Goal: Information Seeking & Learning: Learn about a topic

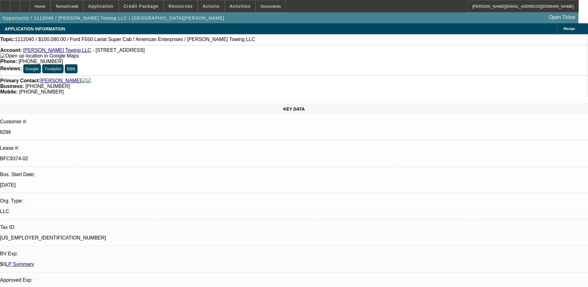
select select "0"
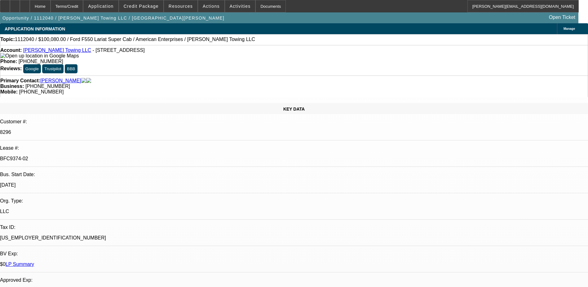
select select "0"
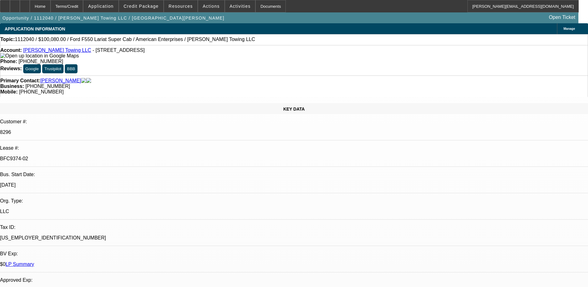
select select "0"
select select "1"
select select "2"
select select "6"
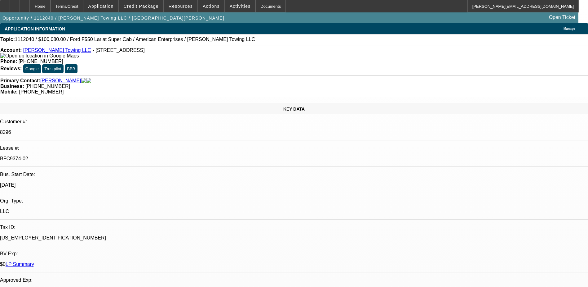
select select "1"
select select "2"
select select "6"
select select "1"
select select "2"
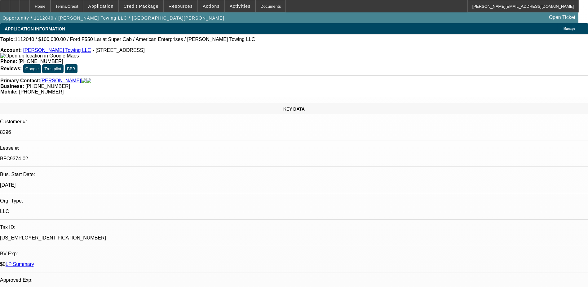
select select "6"
select select "1"
select select "2"
select select "6"
select select "0"
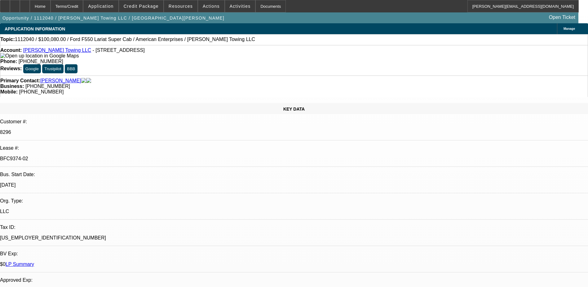
select select "0"
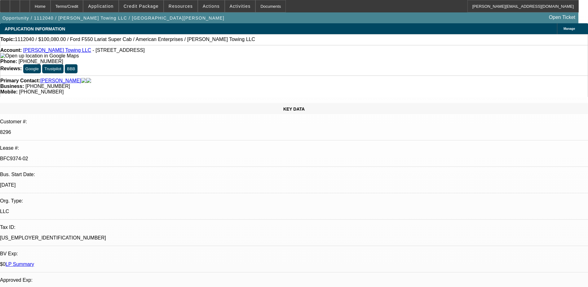
select select "0"
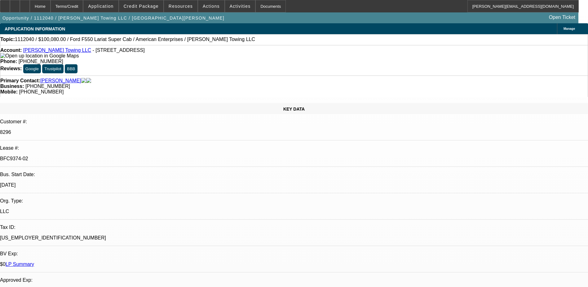
select select "0"
select select "1"
select select "2"
select select "6"
select select "1"
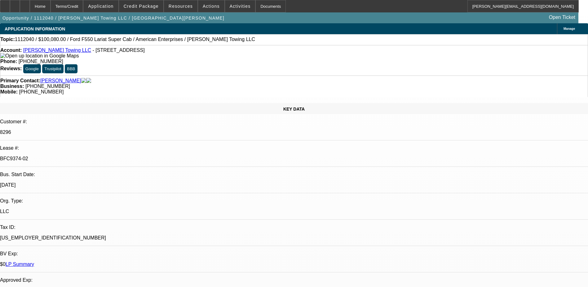
select select "2"
select select "6"
select select "1"
select select "2"
select select "6"
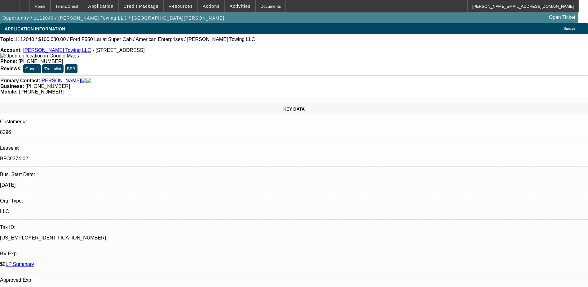
select select "1"
select select "2"
select select "6"
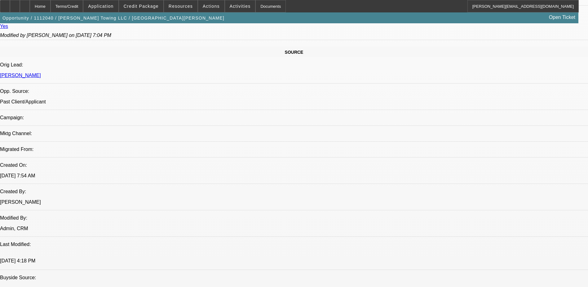
scroll to position [416, 0]
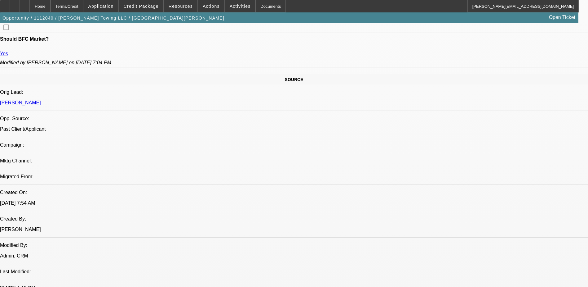
scroll to position [341, 0]
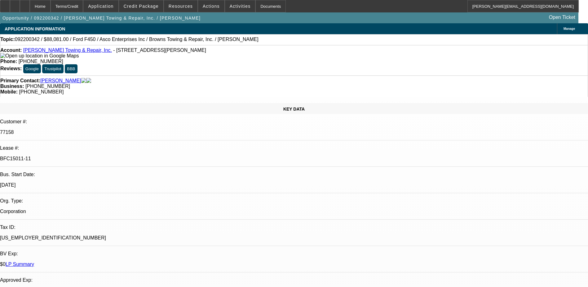
select select "0"
select select "2"
select select "0"
select select "2"
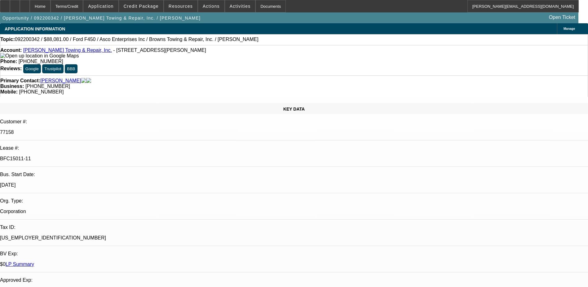
select select "0"
select select "1"
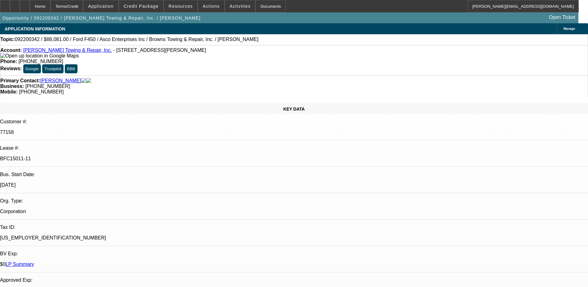
select select "2"
select select "1"
select select "2"
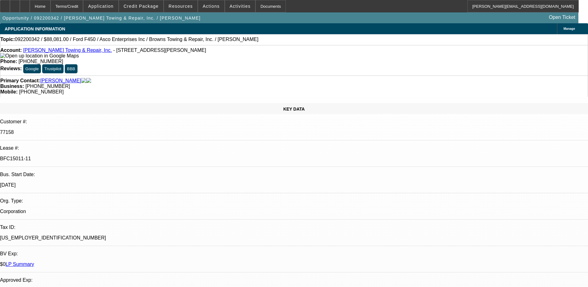
select select "1"
select select "2"
click at [56, 51] on link "Brown's Towing & Repair, Inc." at bounding box center [67, 49] width 89 height 5
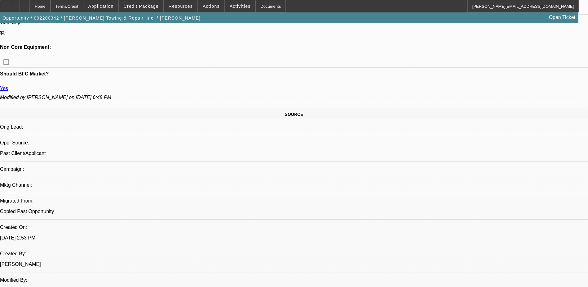
scroll to position [880, 0]
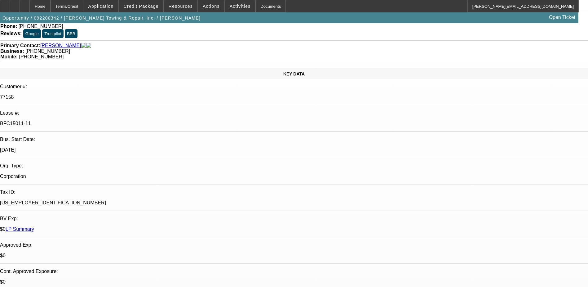
scroll to position [0, 0]
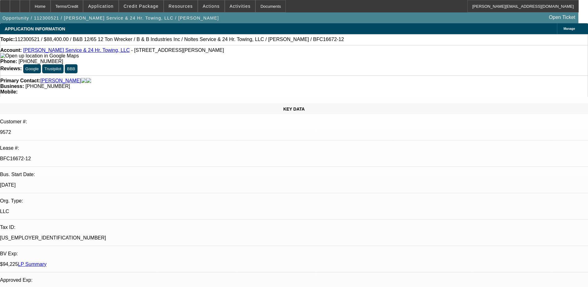
select select "0"
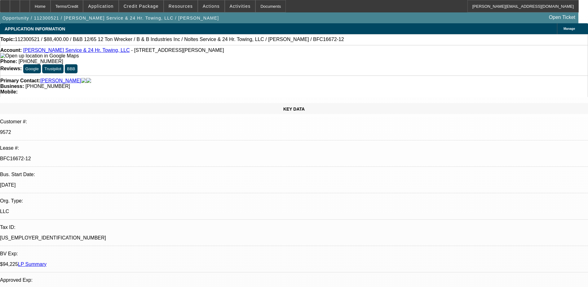
select select "0"
select select "1"
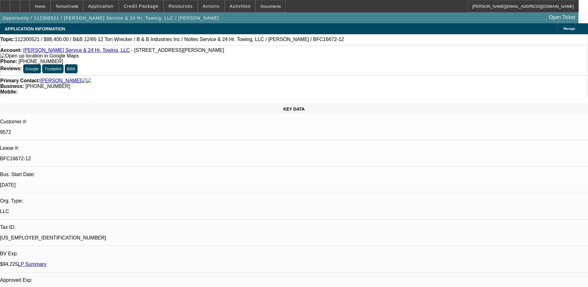
select select "2"
select select "6"
select select "1"
select select "2"
select select "6"
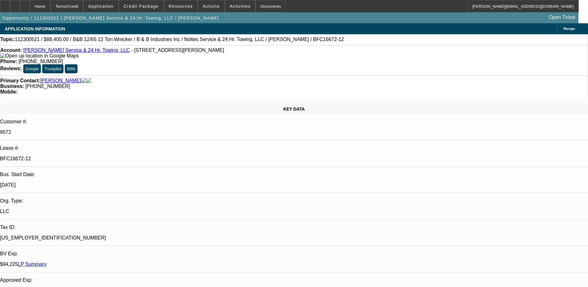
select select "1"
select select "2"
select select "6"
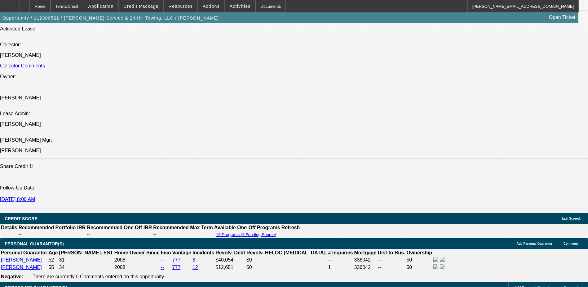
scroll to position [744, 0]
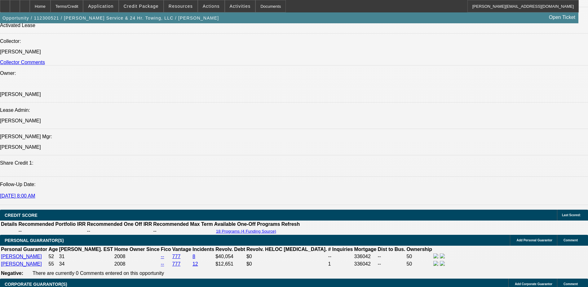
drag, startPoint x: 146, startPoint y: 169, endPoint x: 154, endPoint y: 181, distance: 14.5
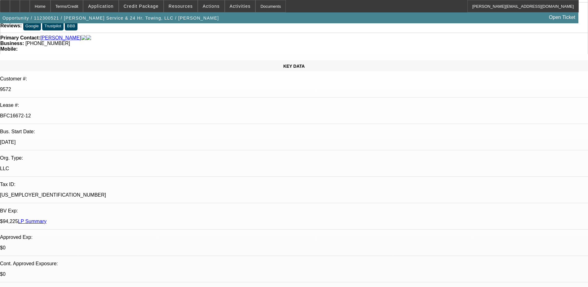
scroll to position [0, 0]
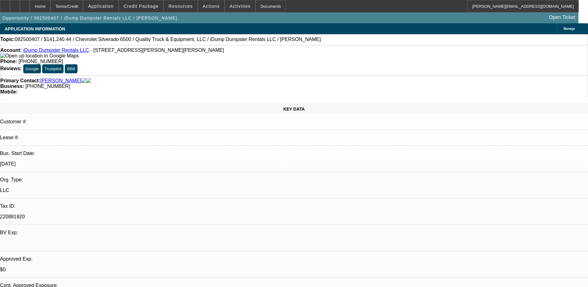
select select "0"
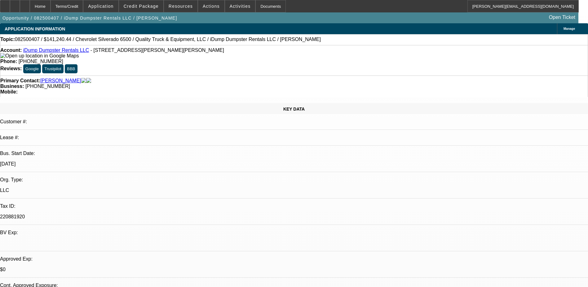
select select "0"
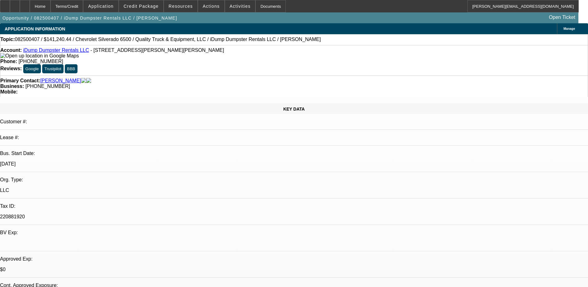
select select "0"
select select "1"
select select "6"
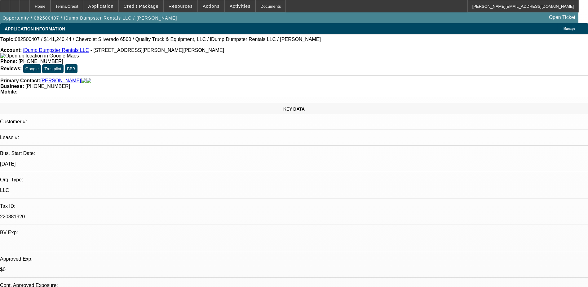
select select "1"
select select "6"
select select "1"
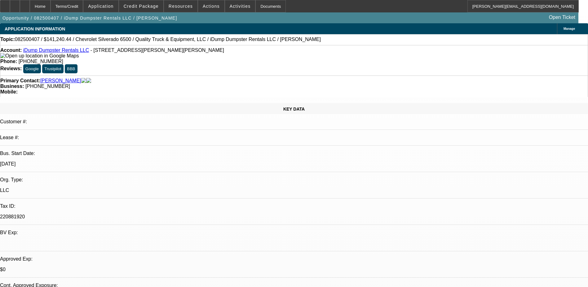
select select "6"
select select "1"
select select "6"
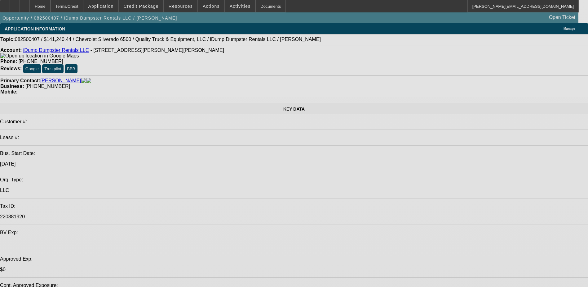
select select "0"
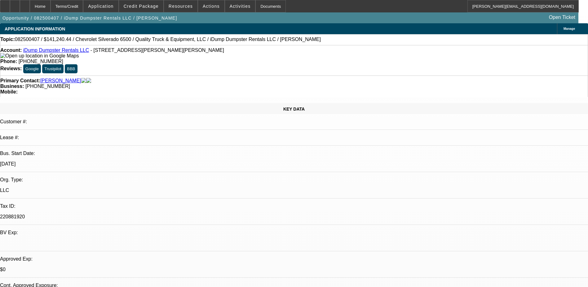
select select "0"
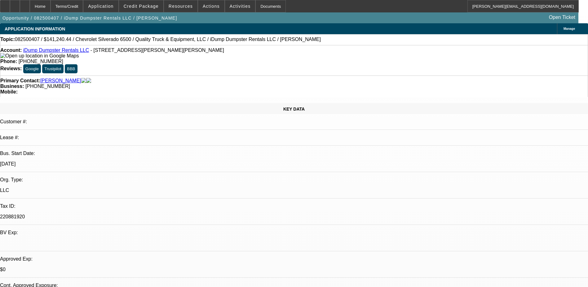
select select "0"
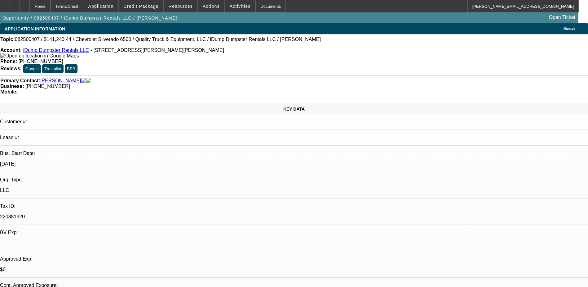
select select "0"
select select "1"
select select "6"
select select "1"
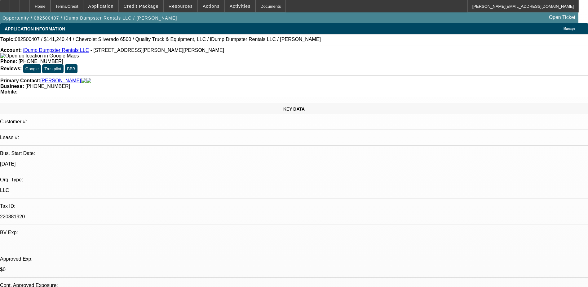
select select "1"
select select "6"
select select "1"
select select "6"
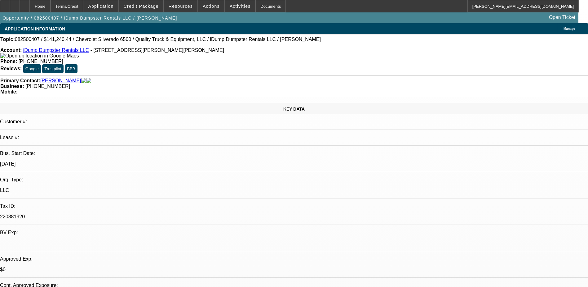
select select "1"
select select "6"
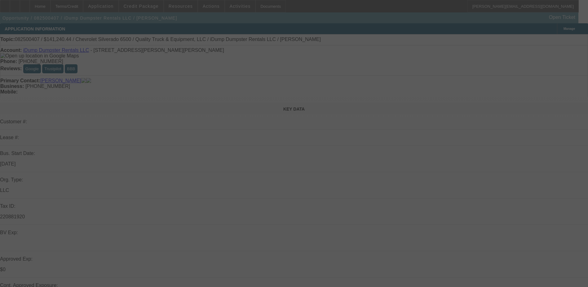
select select "0"
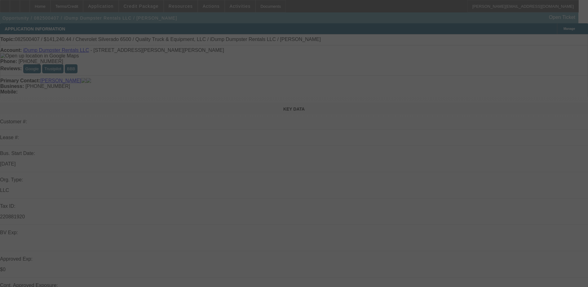
select select "0"
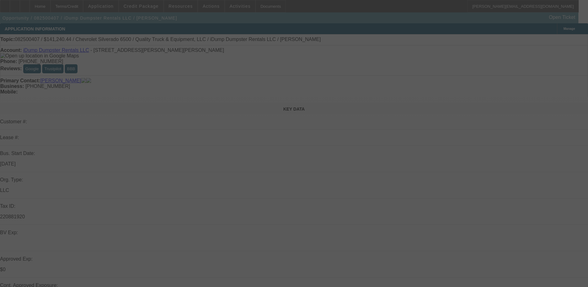
select select "0"
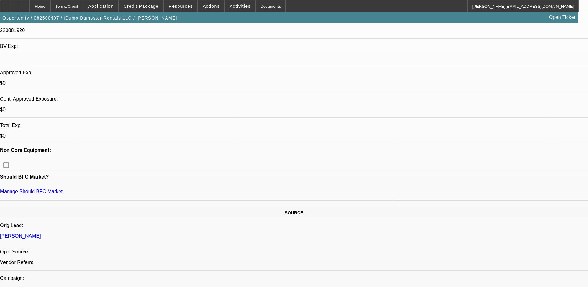
select select "1"
select select "6"
select select "1"
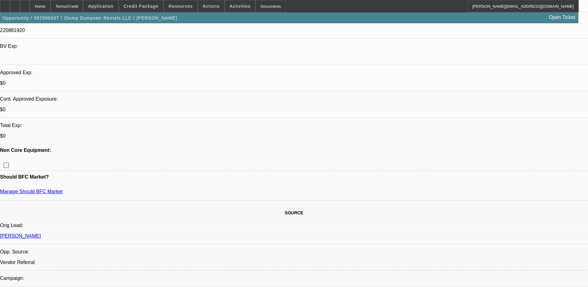
select select "6"
select select "1"
select select "6"
select select "1"
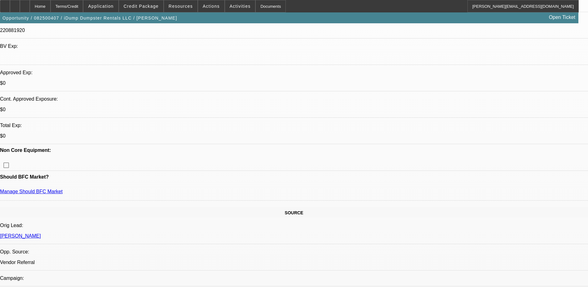
select select "1"
select select "6"
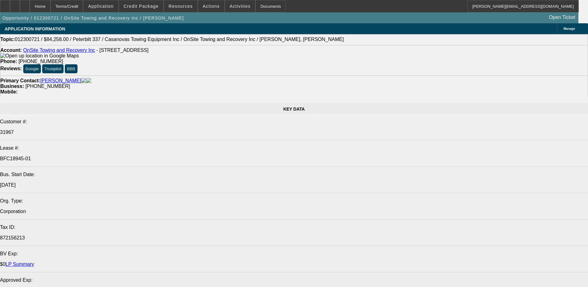
select select "0"
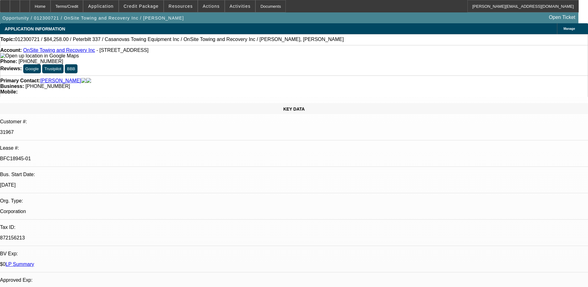
select select "0"
select select "0.1"
select select "0"
select select "0.1"
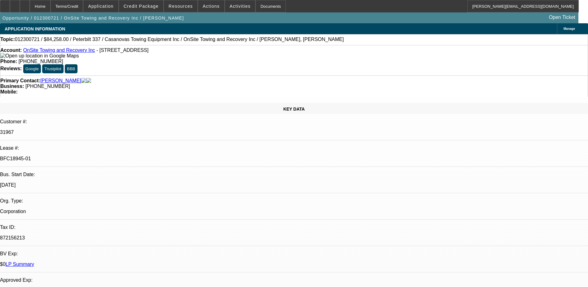
select select "0"
select select "0.1"
select select "0"
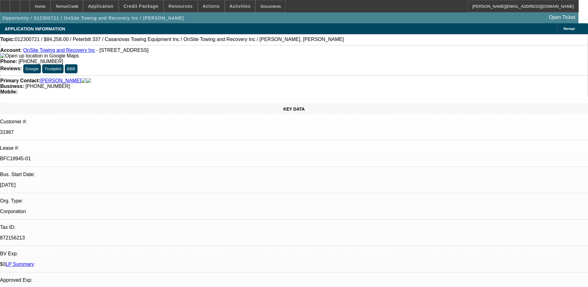
select select "0.1"
select select "1"
select select "2"
select select "4"
select select "1"
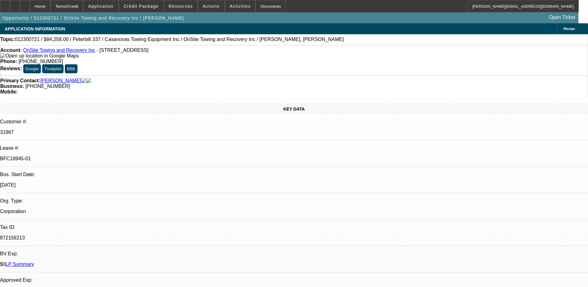
select select "2"
select select "4"
select select "1"
select select "2"
select select "4"
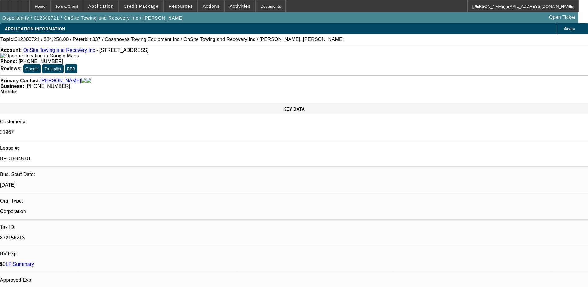
select select "1"
select select "2"
select select "4"
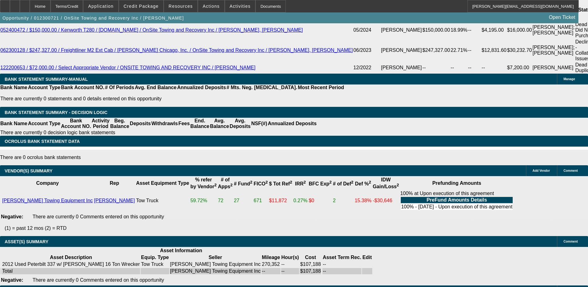
scroll to position [1223, 0]
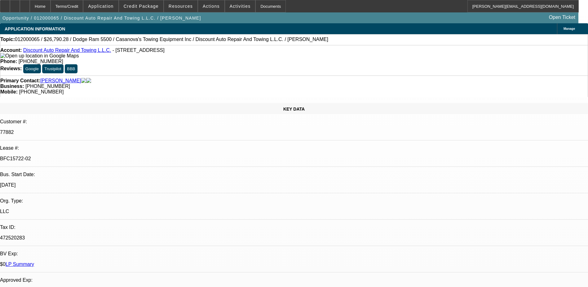
select select "0"
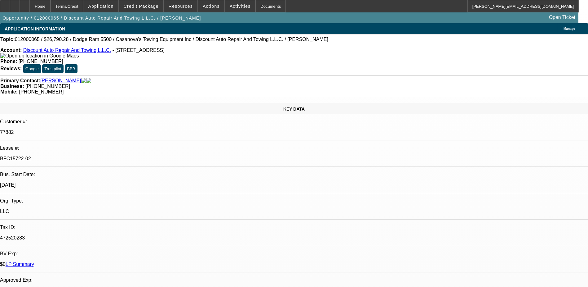
select select "0"
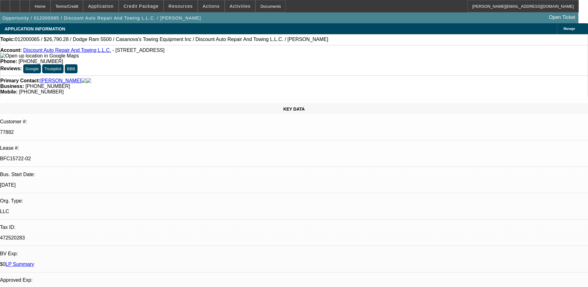
select select "0"
select select "1"
select select "2"
select select "6"
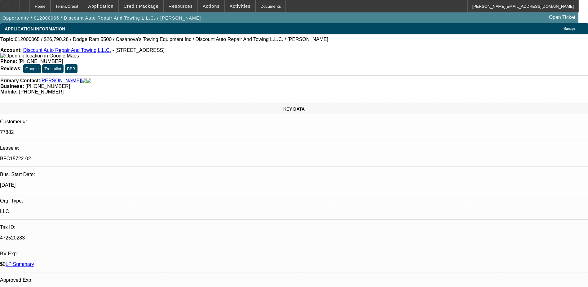
select select "1"
select select "2"
select select "6"
select select "1"
select select "2"
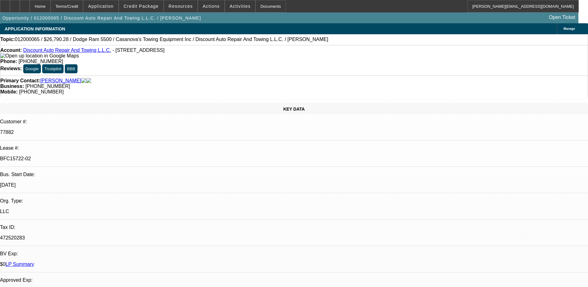
select select "6"
select select "1"
select select "2"
select select "6"
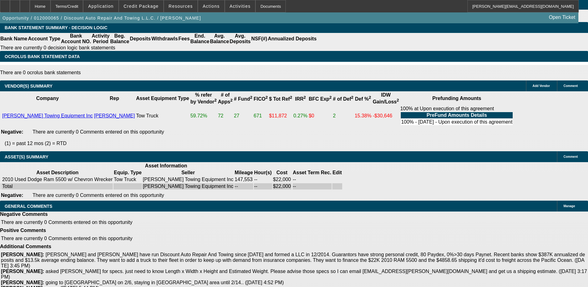
scroll to position [1277, 0]
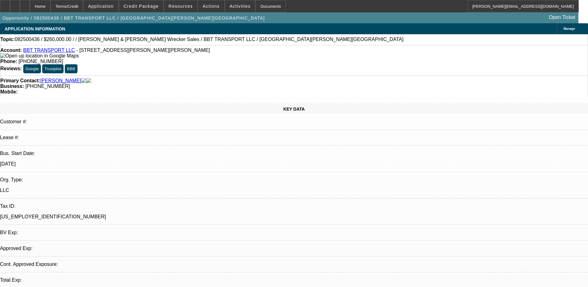
select select "0"
select select "2"
select select "0"
select select "6"
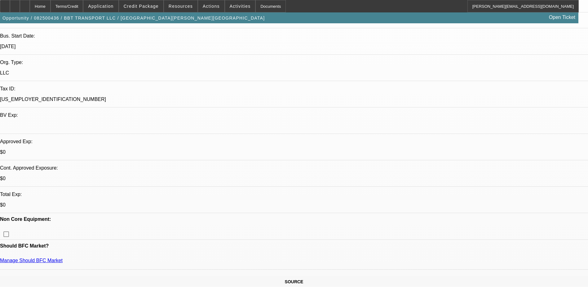
scroll to position [217, 0]
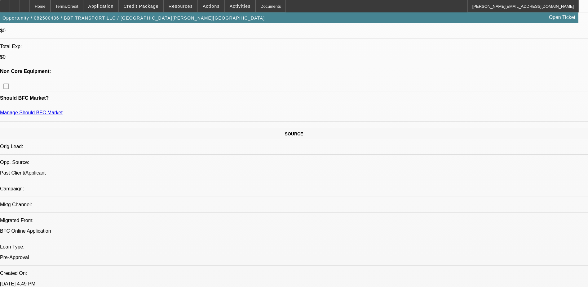
scroll to position [253, 0]
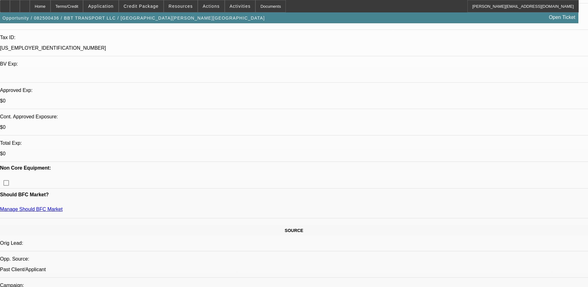
scroll to position [160, 0]
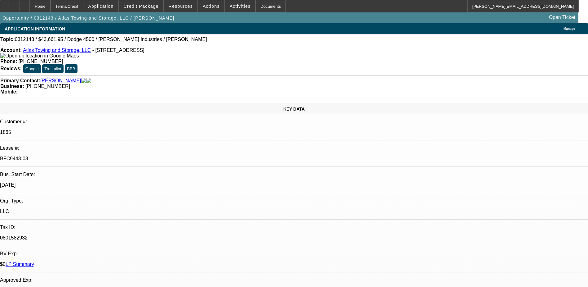
select select "0"
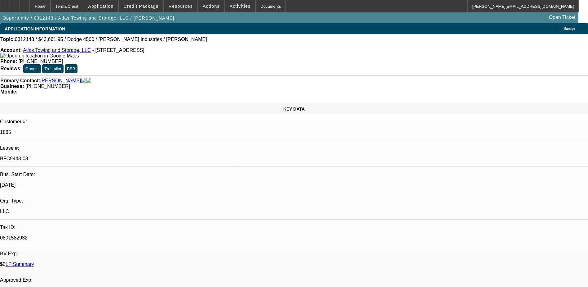
select select "0"
select select "1"
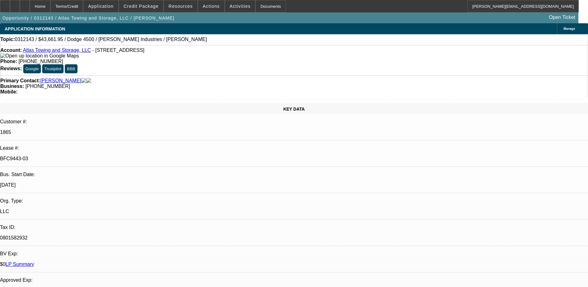
select select "2"
select select "1"
select select "2"
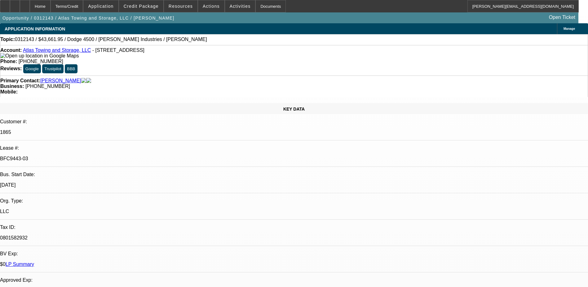
select select "1"
select select "2"
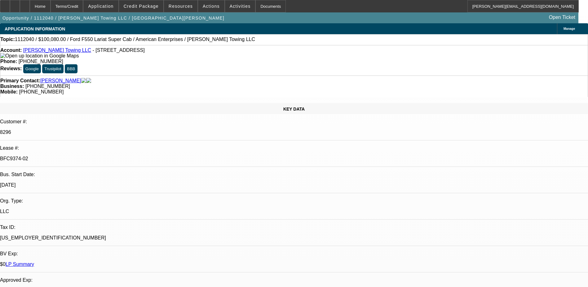
select select "0"
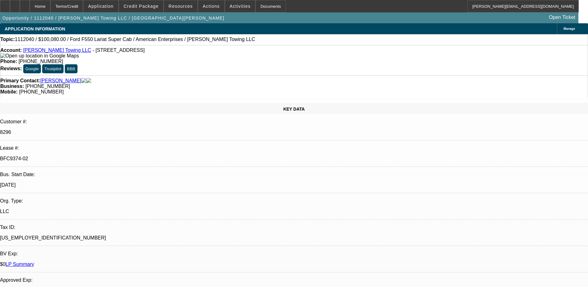
select select "0"
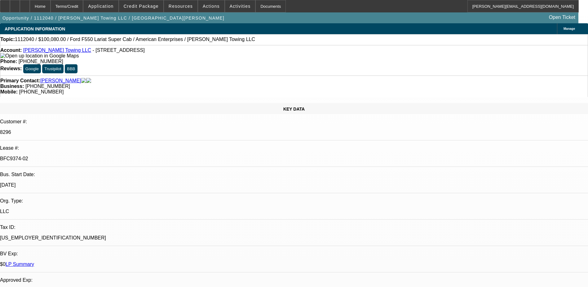
select select "0"
select select "1"
select select "2"
select select "6"
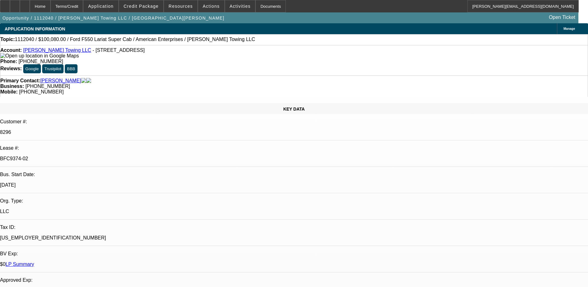
select select "1"
select select "2"
select select "6"
select select "1"
select select "2"
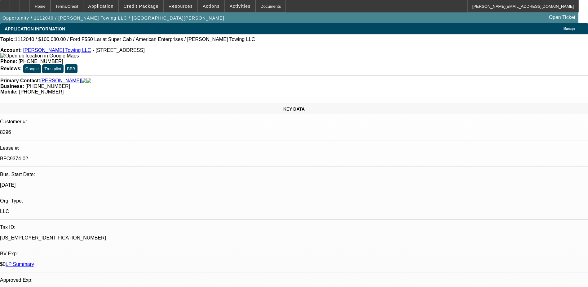
select select "6"
select select "1"
select select "2"
select select "6"
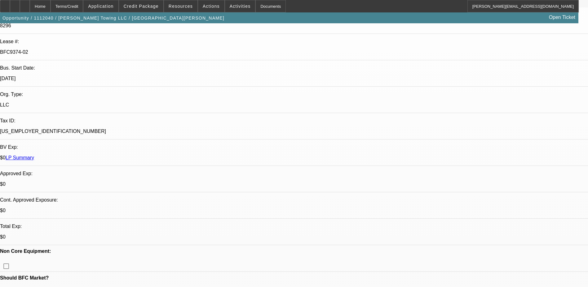
scroll to position [124, 0]
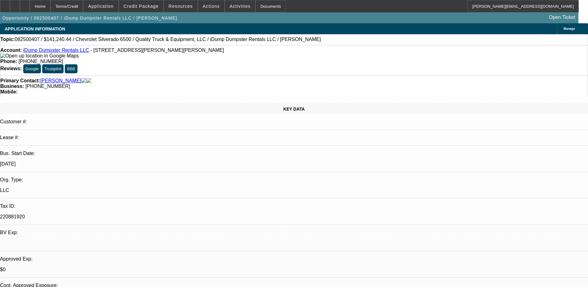
select select "0"
select select "6"
select select "0"
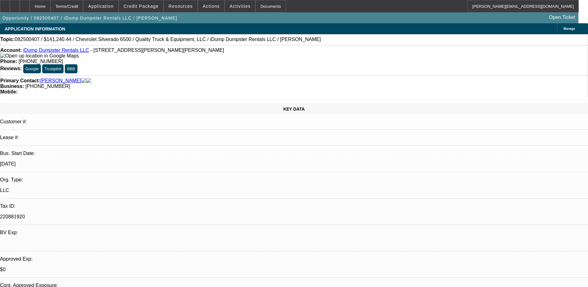
select select "0"
select select "6"
select select "0"
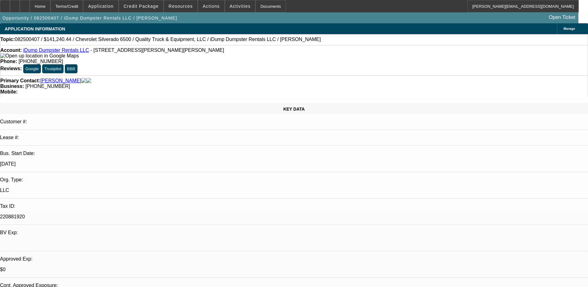
select select "0"
select select "6"
select select "0"
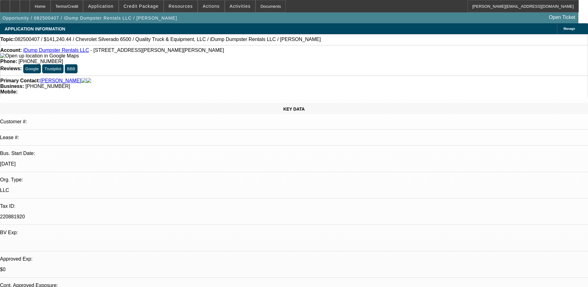
select select "6"
click at [25, 4] on icon at bounding box center [25, 4] width 0 height 0
select select "0"
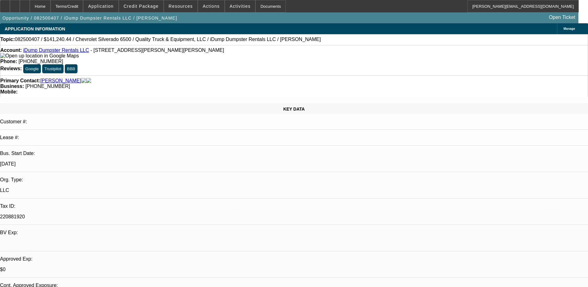
select select "0"
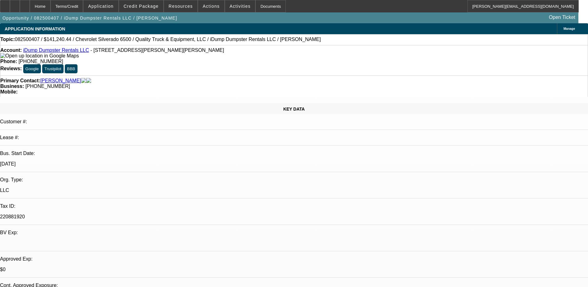
select select "0"
select select "1"
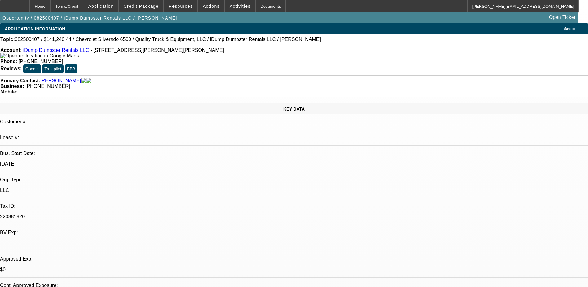
select select "1"
select select "6"
select select "1"
select select "6"
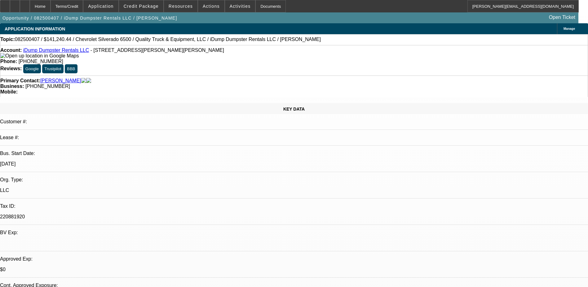
select select "1"
select select "6"
select select "1"
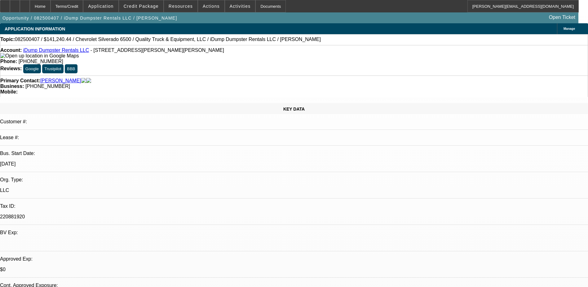
select select "6"
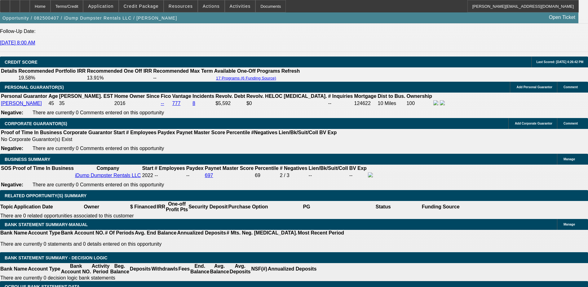
scroll to position [869, 0]
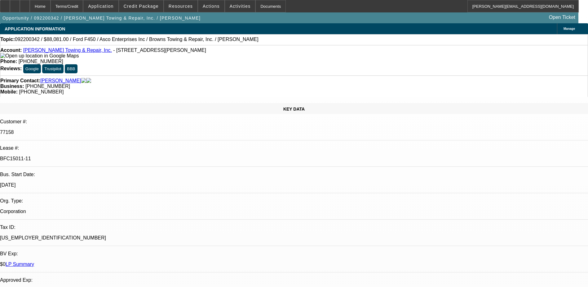
select select "0"
select select "2"
select select "0"
select select "2"
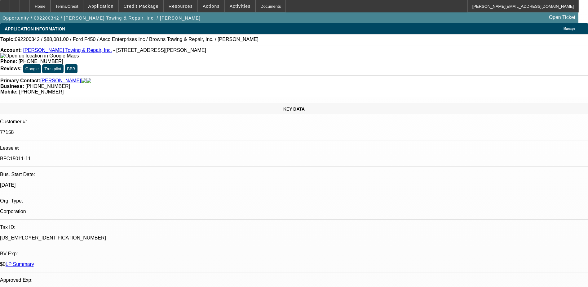
select select "0"
select select "1"
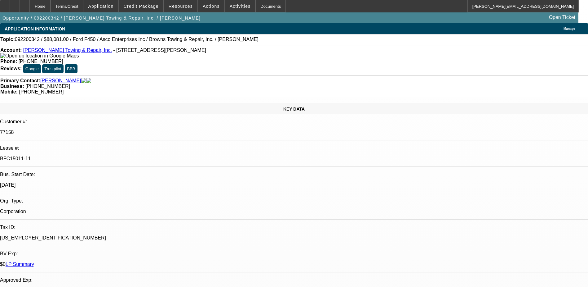
select select "2"
select select "1"
select select "2"
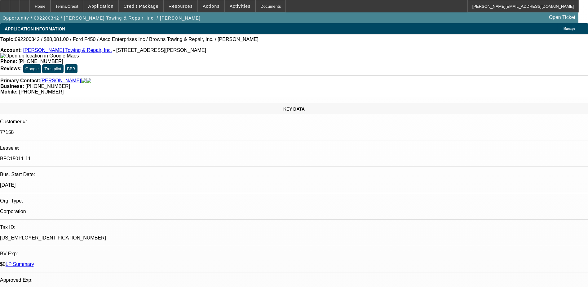
select select "1"
select select "2"
click at [50, 51] on link "[PERSON_NAME] Towing & Repair, Inc." at bounding box center [67, 49] width 89 height 5
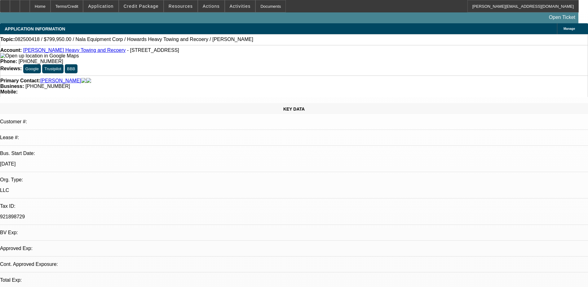
select select "0"
select select "2"
select select "0.1"
select select "1"
select select "2"
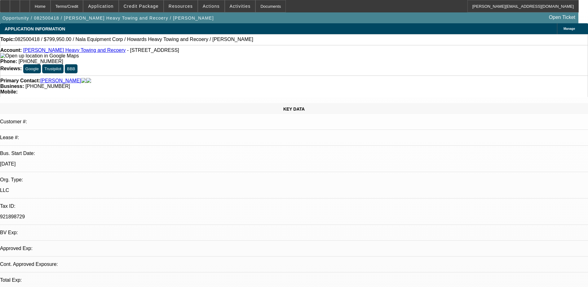
select select "4"
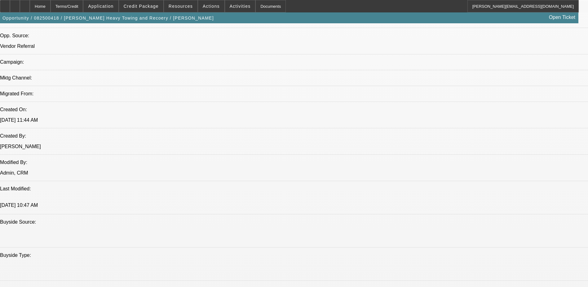
scroll to position [403, 0]
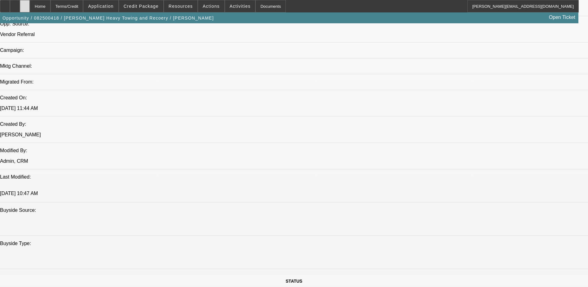
click at [25, 4] on icon at bounding box center [25, 4] width 0 height 0
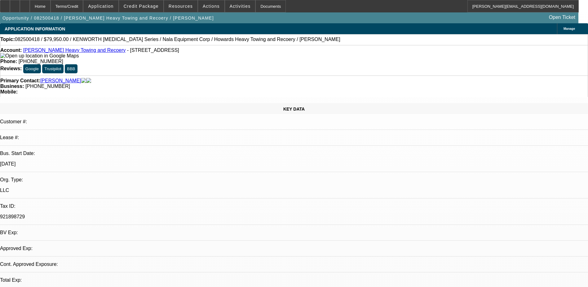
select select "0"
select select "2"
select select "0.1"
select select "1"
select select "2"
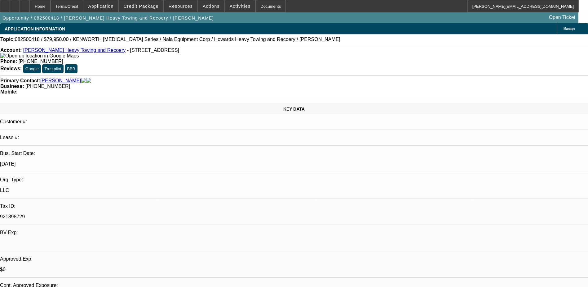
select select "4"
select select "0"
select select "6"
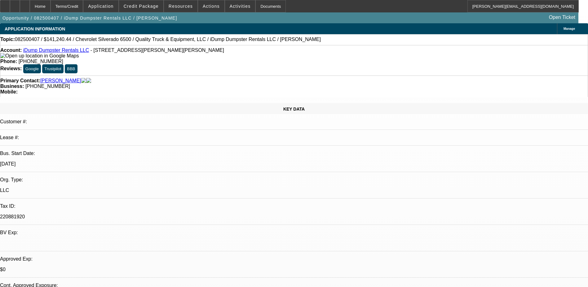
select select "0"
select select "6"
select select "0"
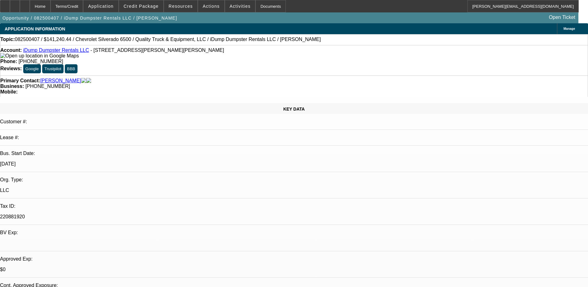
select select "0"
select select "6"
select select "0"
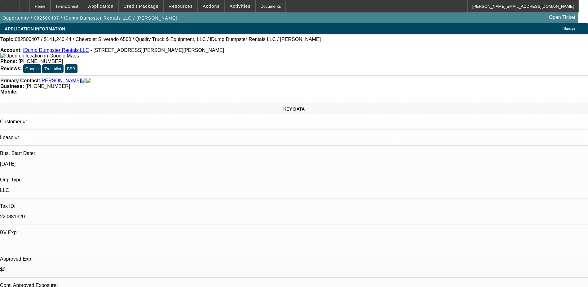
select select "0"
select select "6"
select select "0.1"
select select "0"
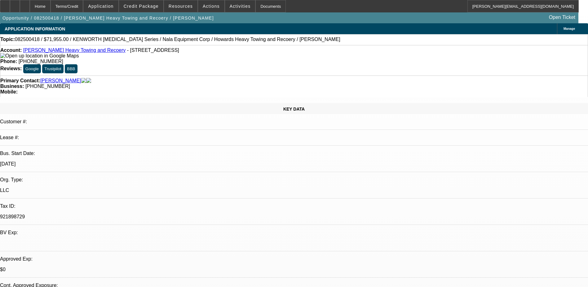
select select "0.1"
select select "1"
select select "2"
select select "4"
select select "0.1"
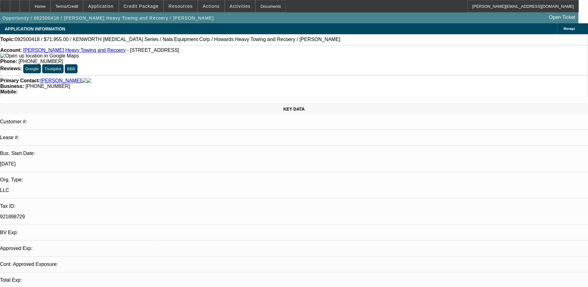
select select "0"
select select "2"
select select "0.1"
select select "4"
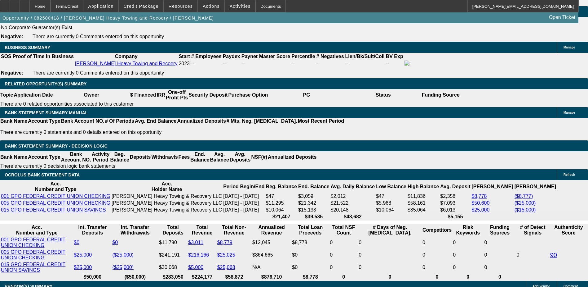
scroll to position [0, 0]
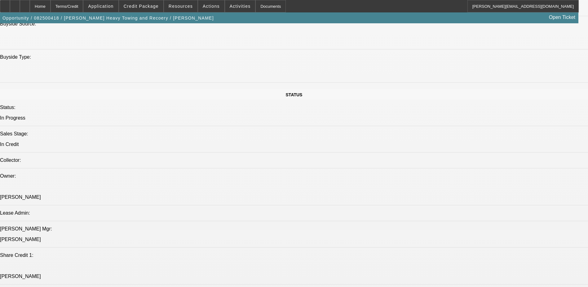
scroll to position [434, 0]
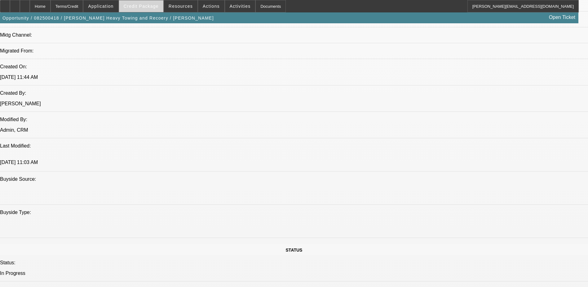
click at [139, 5] on span "Credit Package" at bounding box center [141, 6] width 35 height 5
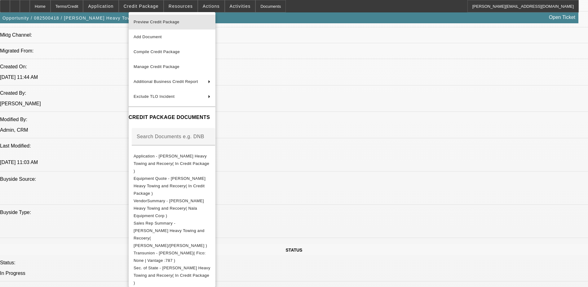
click at [159, 23] on span "Preview Credit Package" at bounding box center [157, 22] width 46 height 5
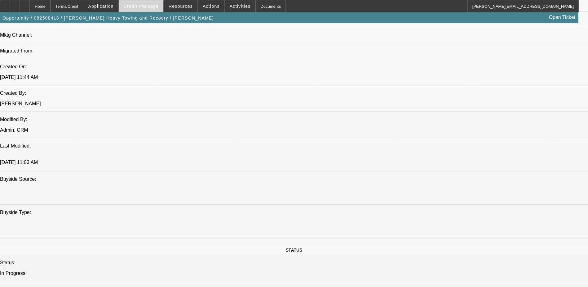
click at [144, 8] on span "Credit Package" at bounding box center [141, 6] width 35 height 5
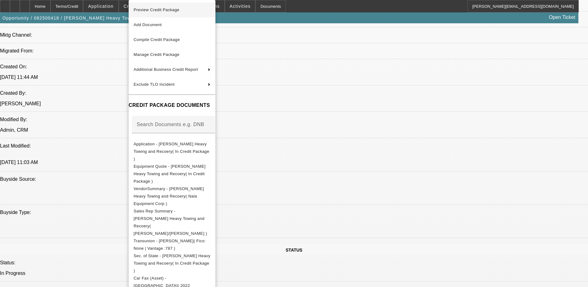
click at [158, 13] on span "Preview Credit Package" at bounding box center [172, 9] width 77 height 7
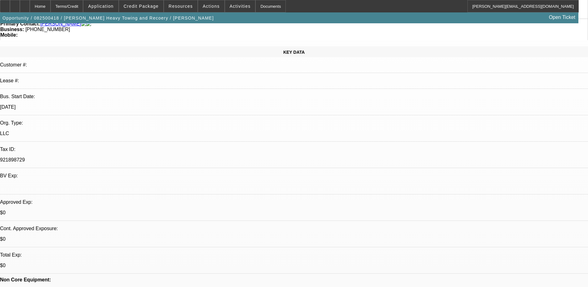
scroll to position [0, 0]
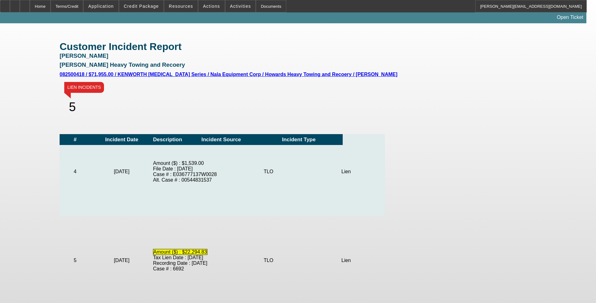
scroll to position [78, 0]
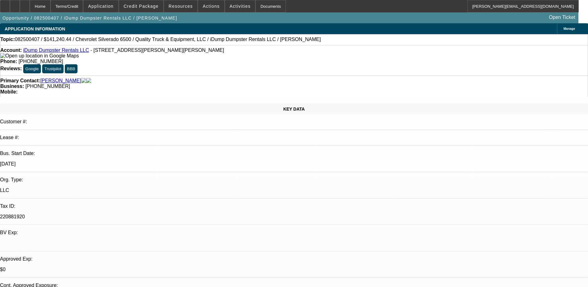
select select "0"
select select "6"
select select "0"
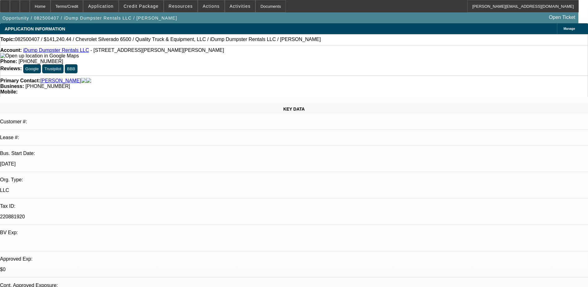
select select "0"
select select "6"
select select "0"
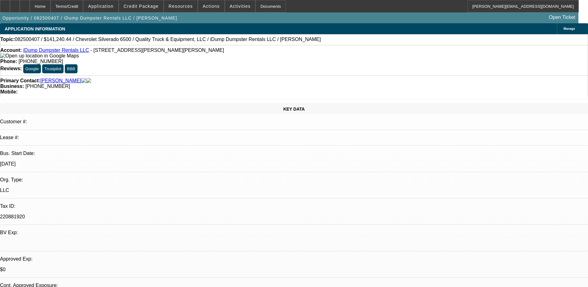
select select "0"
select select "6"
select select "0"
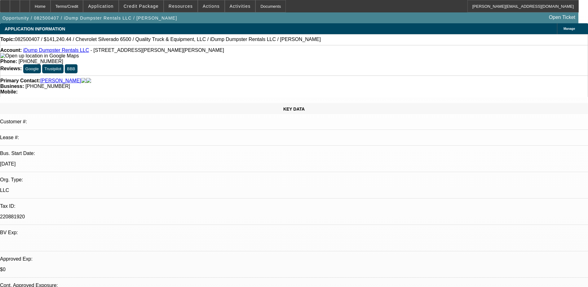
select select "6"
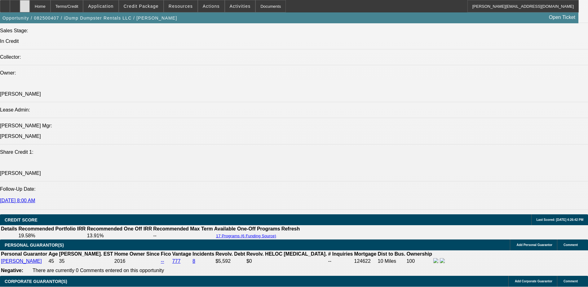
click at [30, 4] on div at bounding box center [25, 6] width 10 height 12
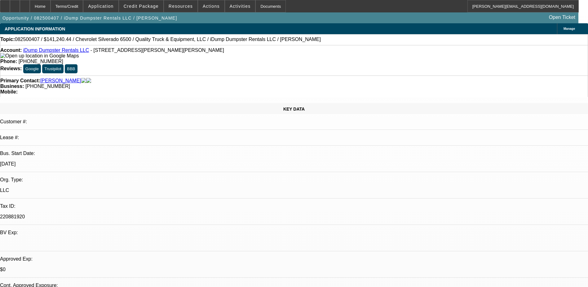
select select "0"
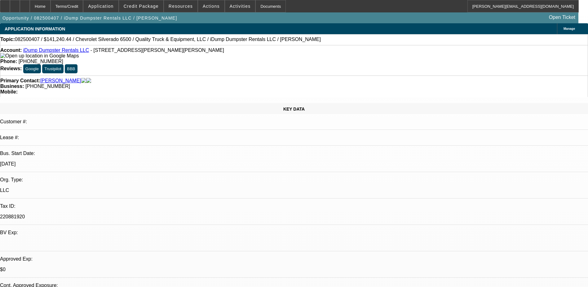
select select "0"
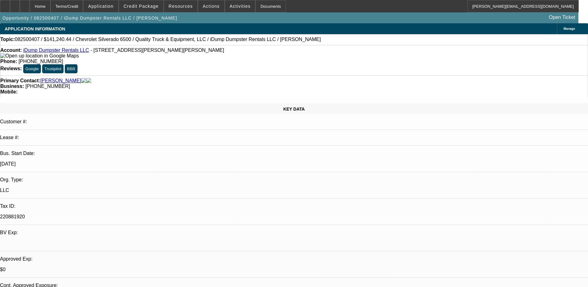
select select "0"
select select "1"
select select "6"
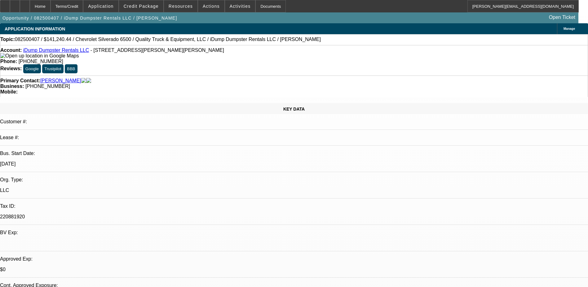
select select "1"
select select "6"
select select "1"
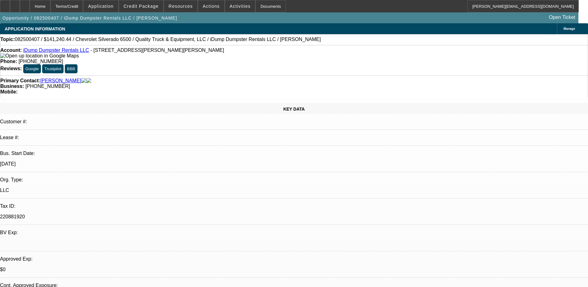
select select "6"
select select "1"
select select "6"
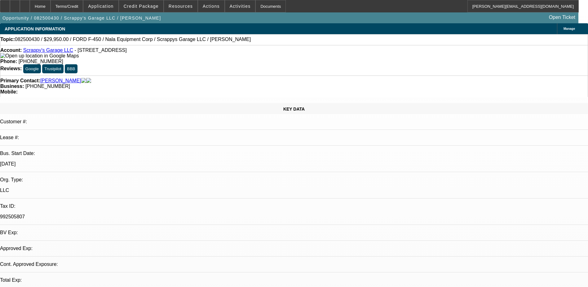
select select "0"
select select "0.1"
select select "1"
select select "2"
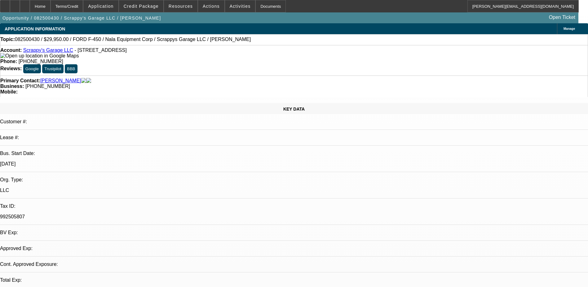
select select "4"
